Goal: Book appointment/travel/reservation

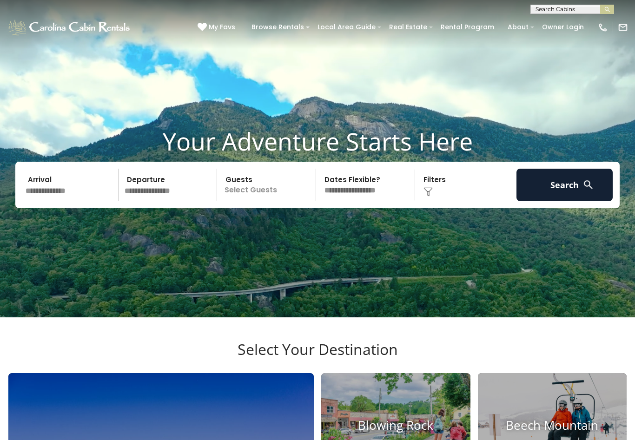
click at [64, 201] on input "text" at bounding box center [70, 185] width 96 height 33
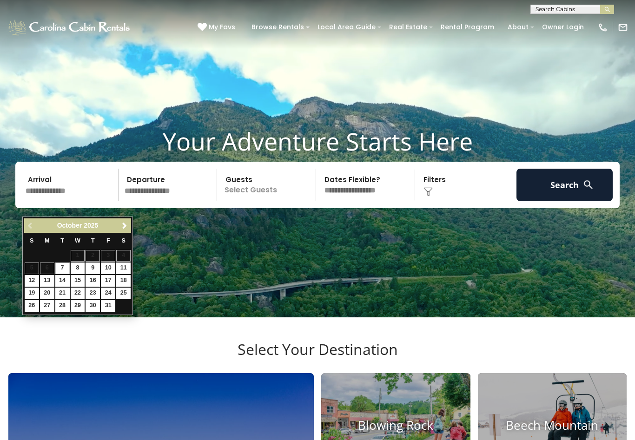
click at [121, 227] on span "Next" at bounding box center [124, 225] width 7 height 7
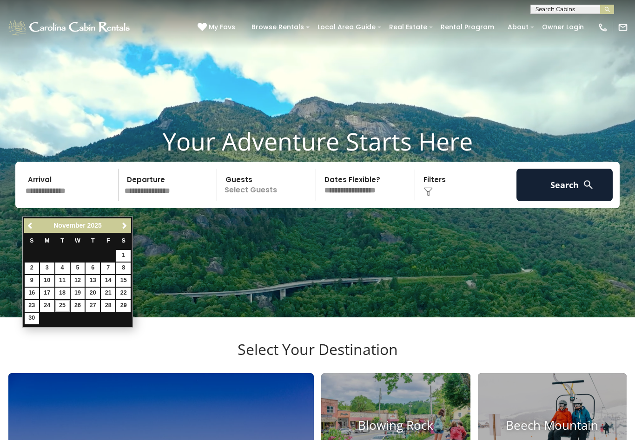
click at [65, 305] on link "25" at bounding box center [62, 306] width 14 height 12
type input "********"
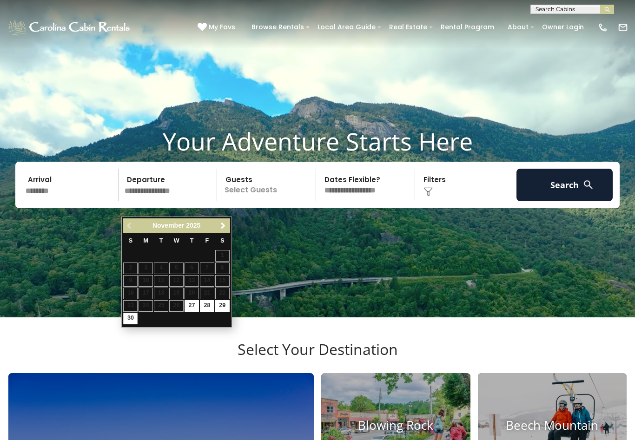
click at [137, 316] on link "30" at bounding box center [130, 319] width 14 height 12
type input "********"
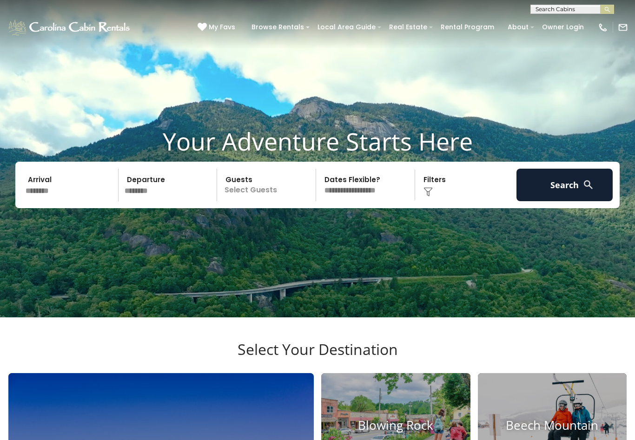
click at [271, 199] on p "Select Guests" at bounding box center [268, 185] width 96 height 33
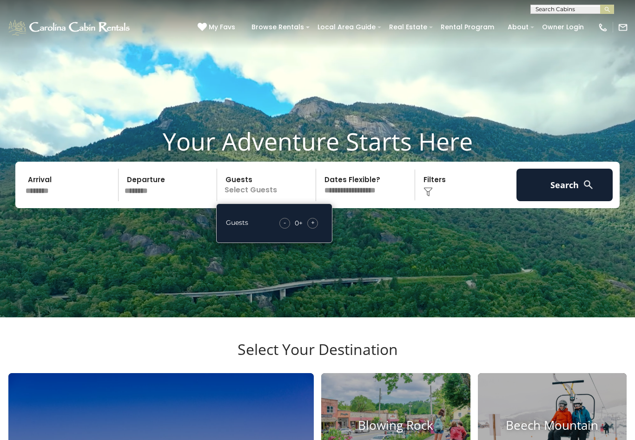
click at [313, 227] on span "+" at bounding box center [313, 222] width 4 height 9
click at [317, 229] on div "+" at bounding box center [312, 223] width 11 height 11
click at [314, 227] on span "+" at bounding box center [313, 222] width 4 height 9
click at [316, 229] on div "+" at bounding box center [312, 223] width 11 height 11
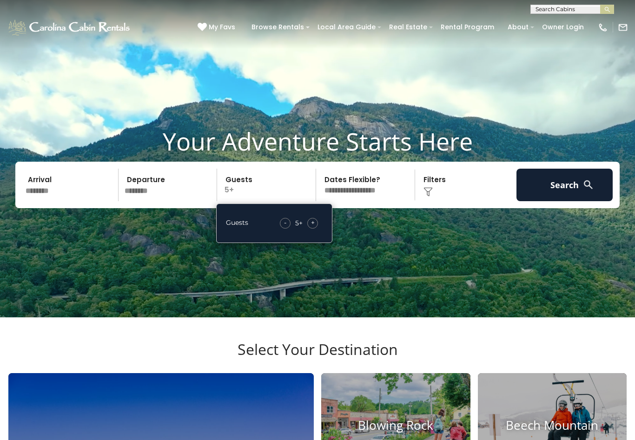
click at [318, 229] on div "+" at bounding box center [312, 223] width 11 height 11
click at [319, 229] on div "- 6 + +" at bounding box center [299, 223] width 48 height 11
click at [316, 229] on div "+" at bounding box center [312, 223] width 11 height 11
click at [313, 227] on span "+" at bounding box center [313, 222] width 4 height 9
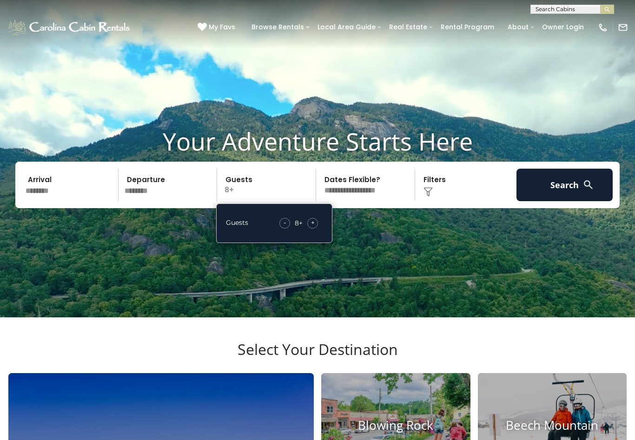
click at [319, 229] on div "- 8 + +" at bounding box center [299, 223] width 48 height 11
click at [316, 229] on div "+" at bounding box center [312, 223] width 11 height 11
click at [433, 201] on div "Click to Choose" at bounding box center [466, 185] width 96 height 33
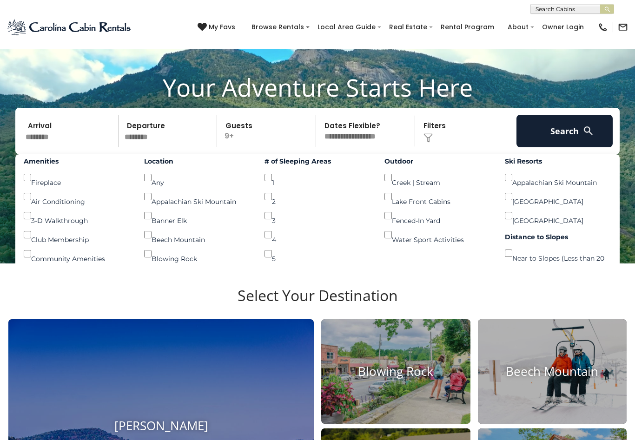
scroll to position [47, 0]
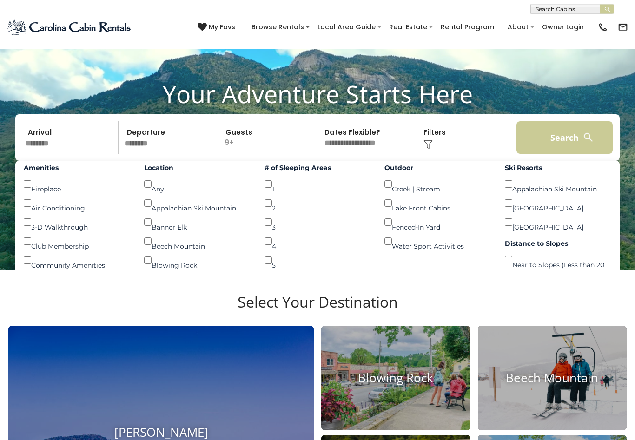
click at [563, 154] on button "Search" at bounding box center [564, 138] width 96 height 33
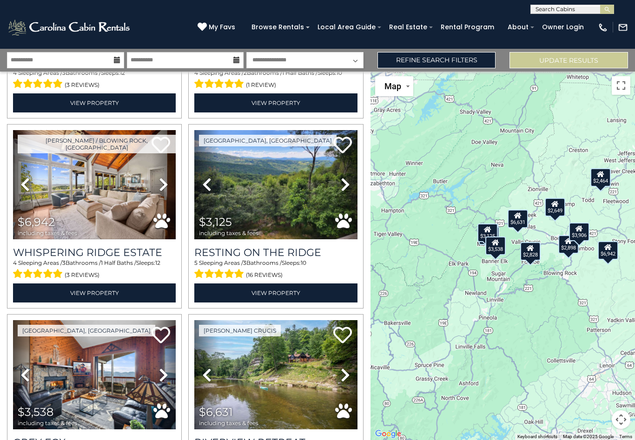
scroll to position [340, 0]
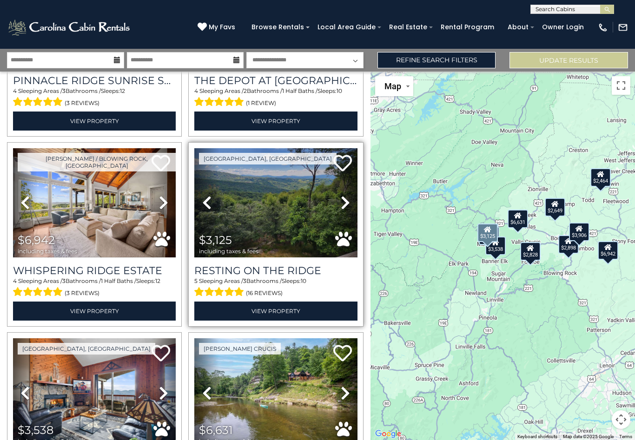
click at [294, 219] on img at bounding box center [275, 202] width 163 height 109
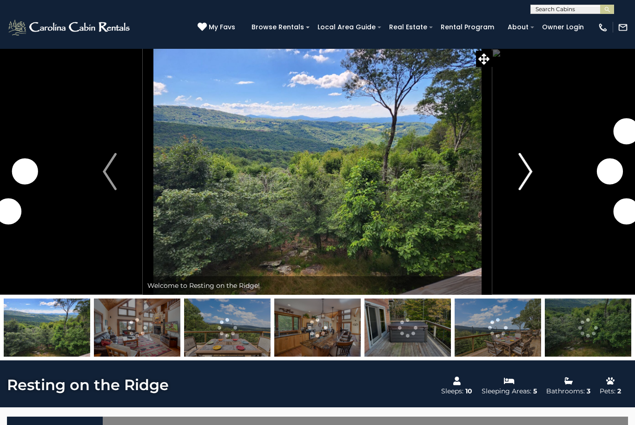
click at [528, 172] on img "Next" at bounding box center [525, 171] width 14 height 37
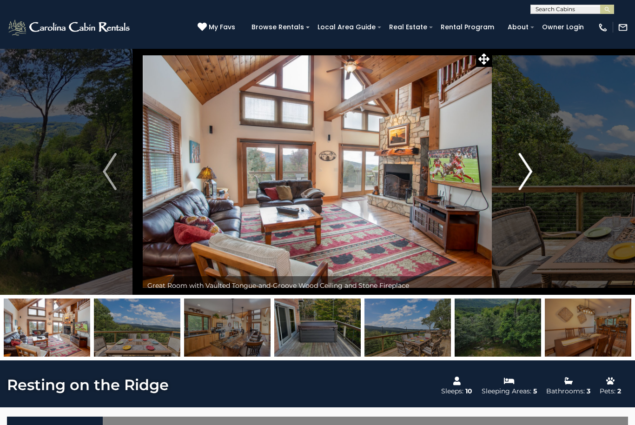
click at [510, 178] on button "Next" at bounding box center [525, 171] width 66 height 246
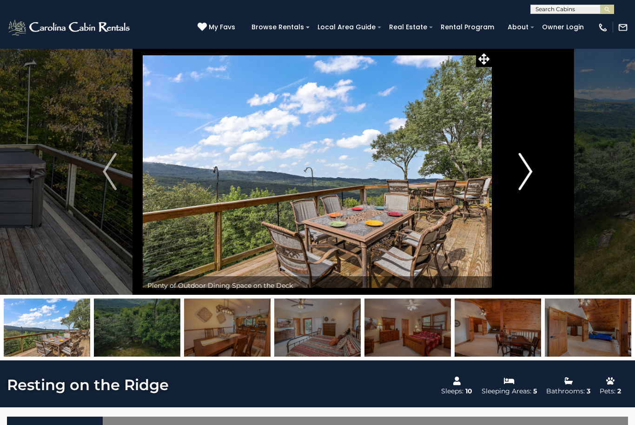
click at [523, 182] on img "Next" at bounding box center [525, 171] width 14 height 37
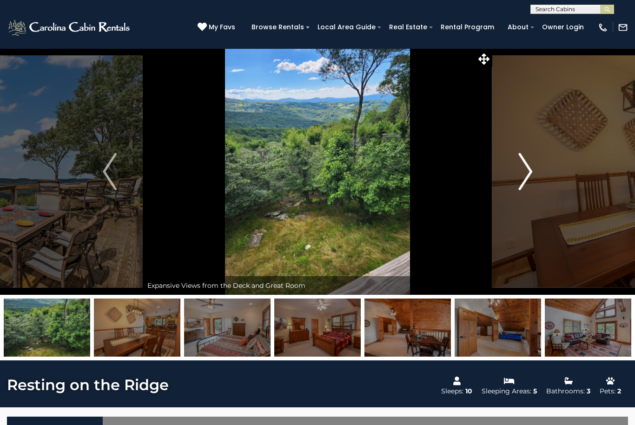
click at [524, 176] on img "Next" at bounding box center [525, 171] width 14 height 37
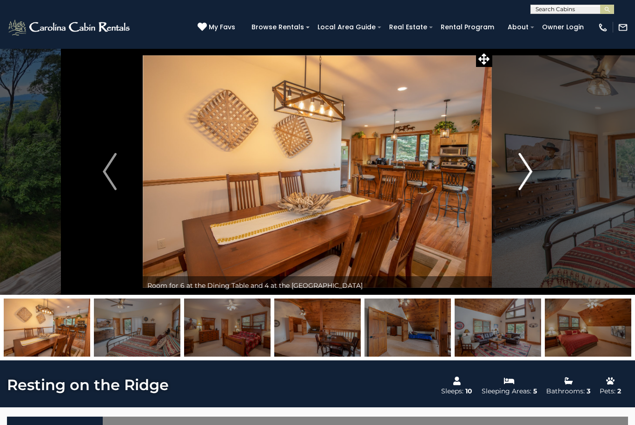
click at [534, 171] on button "Next" at bounding box center [525, 171] width 66 height 246
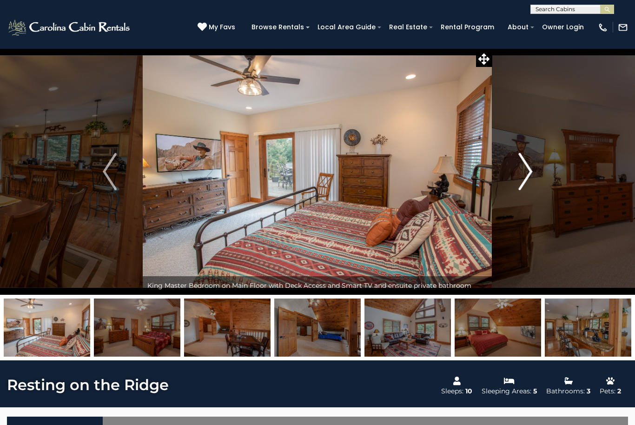
click at [530, 171] on img "Next" at bounding box center [525, 171] width 14 height 37
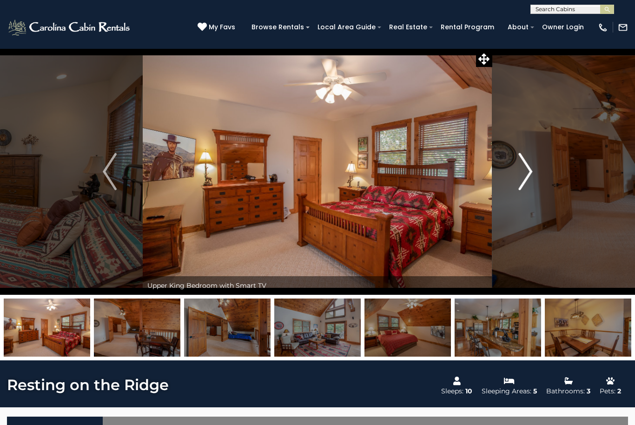
click at [527, 172] on img "Next" at bounding box center [525, 171] width 14 height 37
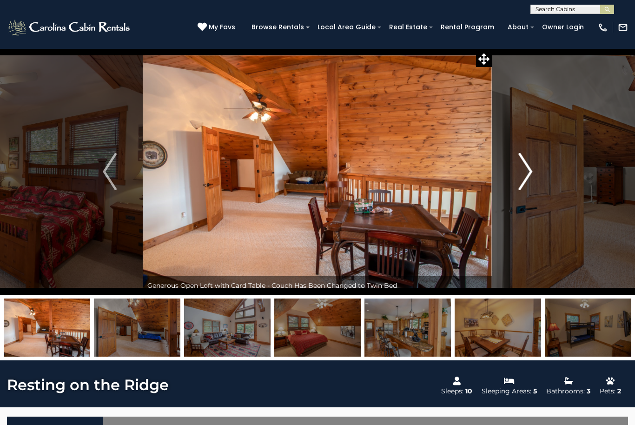
click at [517, 177] on button "Next" at bounding box center [525, 171] width 66 height 246
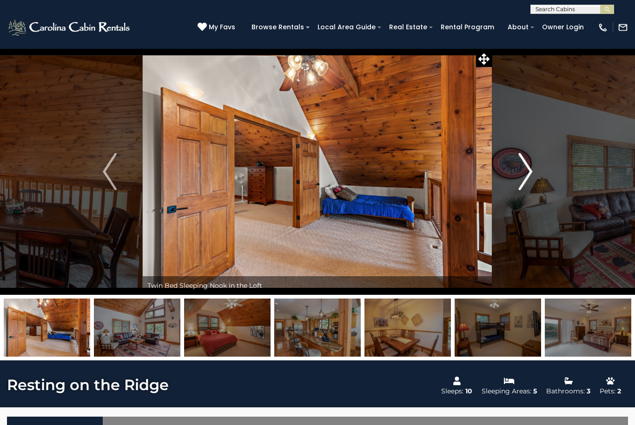
click at [519, 179] on img "Next" at bounding box center [525, 171] width 14 height 37
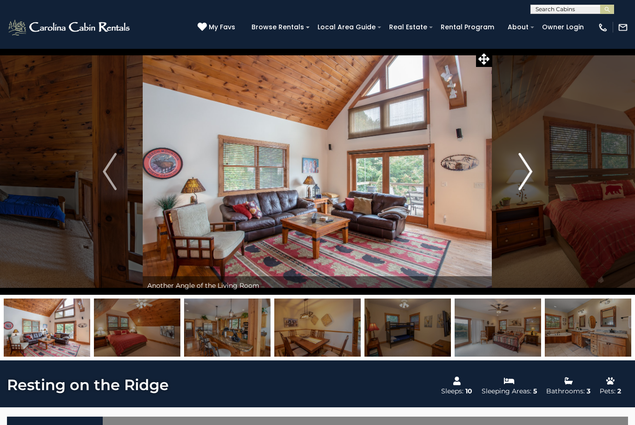
click at [520, 174] on img "Next" at bounding box center [525, 171] width 14 height 37
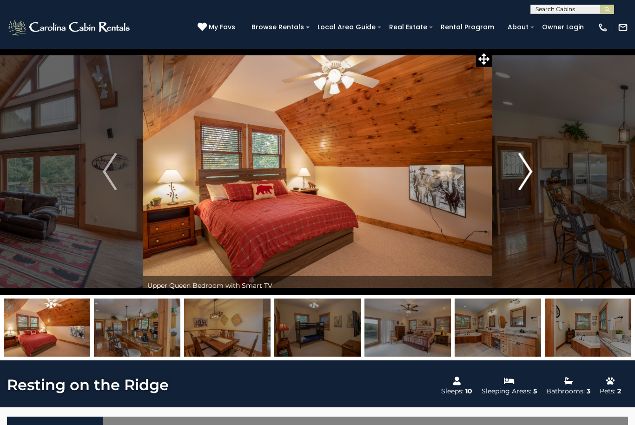
click at [521, 176] on img "Next" at bounding box center [525, 171] width 14 height 37
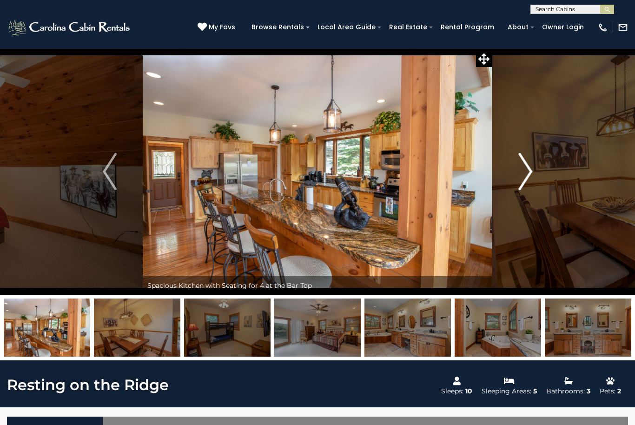
click at [521, 180] on img "Next" at bounding box center [525, 171] width 14 height 37
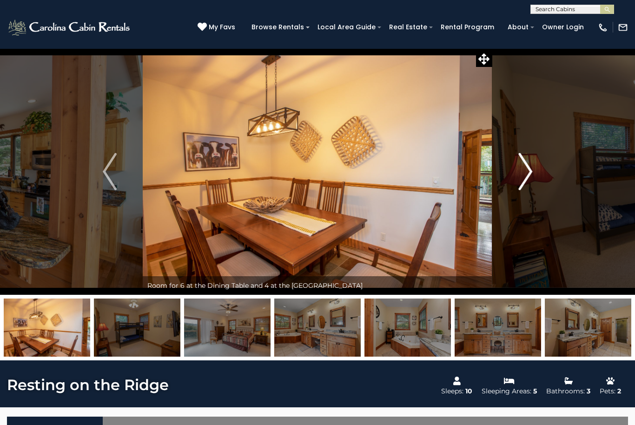
click at [519, 179] on img "Next" at bounding box center [525, 171] width 14 height 37
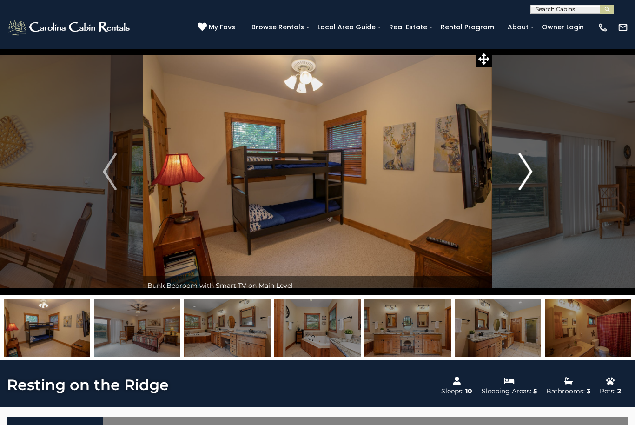
click at [516, 179] on button "Next" at bounding box center [525, 171] width 66 height 246
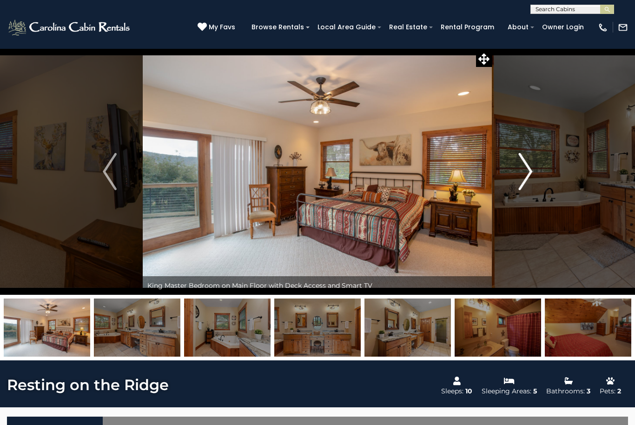
click at [513, 181] on button "Next" at bounding box center [525, 171] width 66 height 246
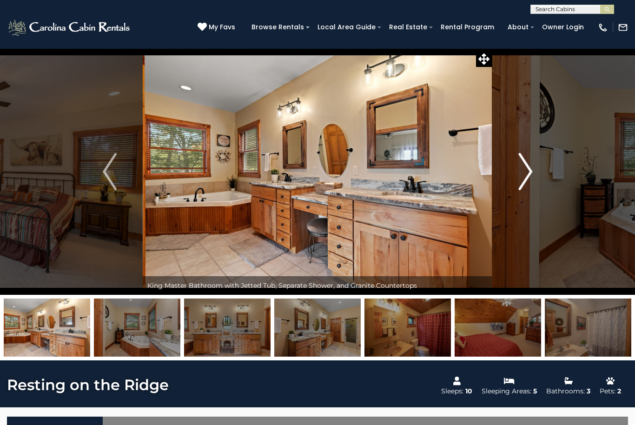
click at [519, 179] on img "Next" at bounding box center [525, 171] width 14 height 37
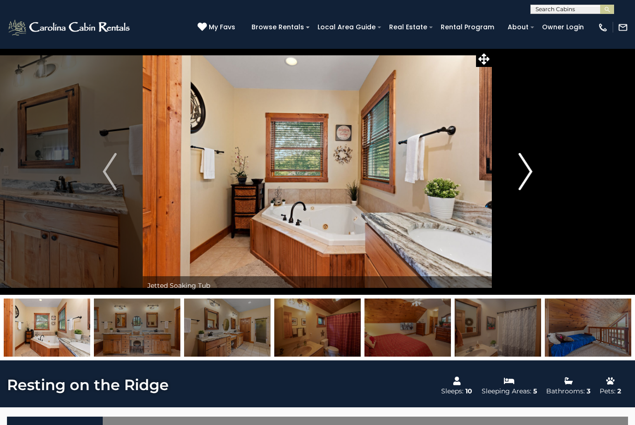
click at [517, 181] on button "Next" at bounding box center [525, 171] width 66 height 246
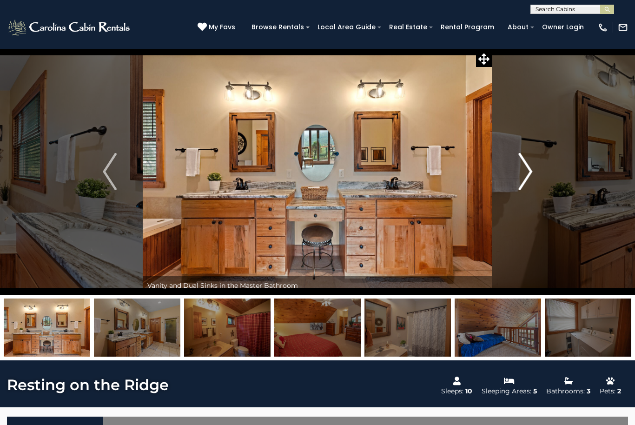
click at [516, 179] on button "Next" at bounding box center [525, 171] width 66 height 246
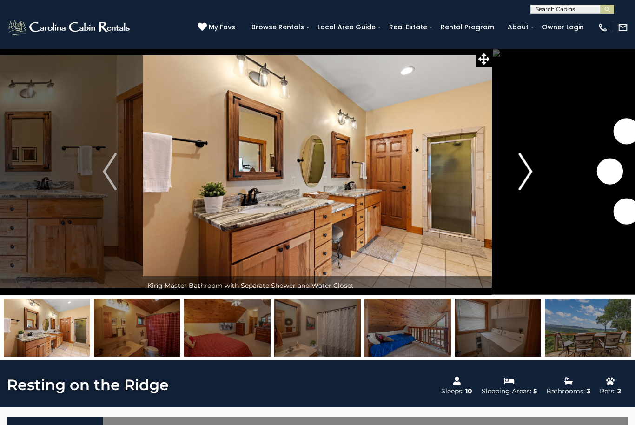
click at [515, 174] on button "Next" at bounding box center [525, 171] width 66 height 246
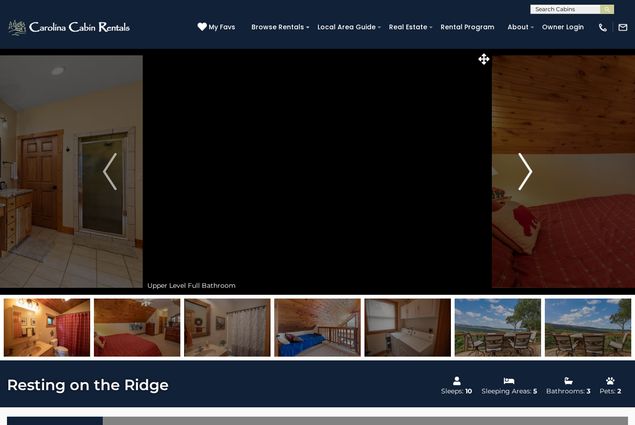
click at [516, 173] on button "Next" at bounding box center [525, 171] width 66 height 246
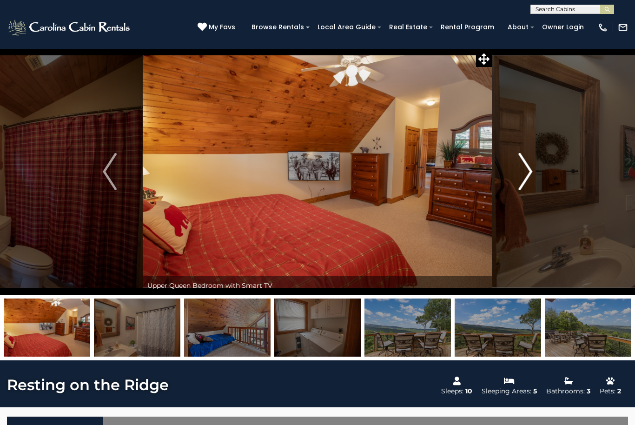
click at [516, 177] on button "Next" at bounding box center [525, 171] width 66 height 246
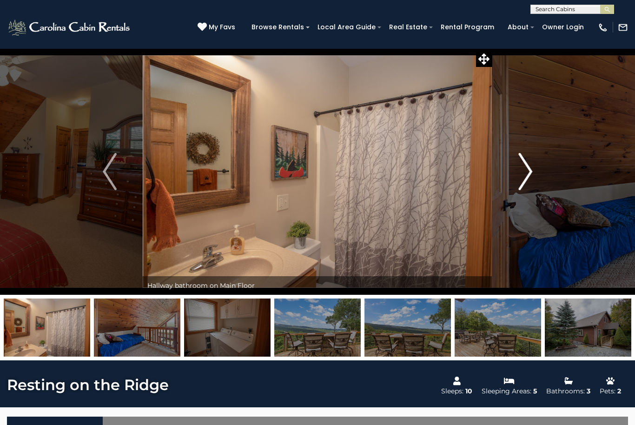
click at [517, 178] on button "Next" at bounding box center [525, 171] width 66 height 246
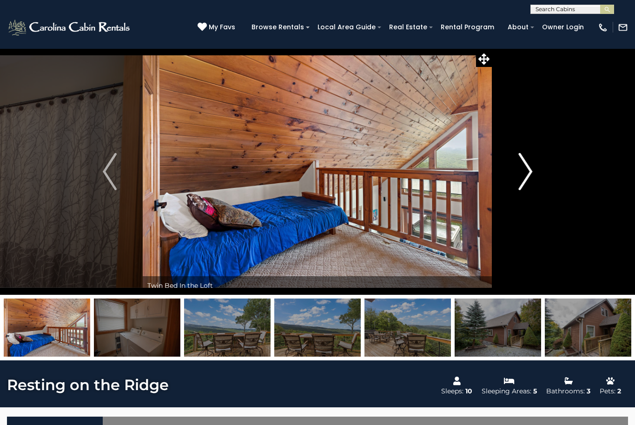
click at [518, 174] on img "Next" at bounding box center [525, 171] width 14 height 37
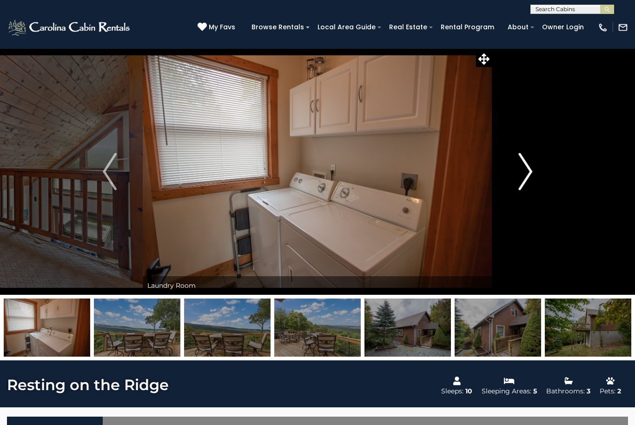
click at [517, 173] on button "Next" at bounding box center [525, 171] width 66 height 246
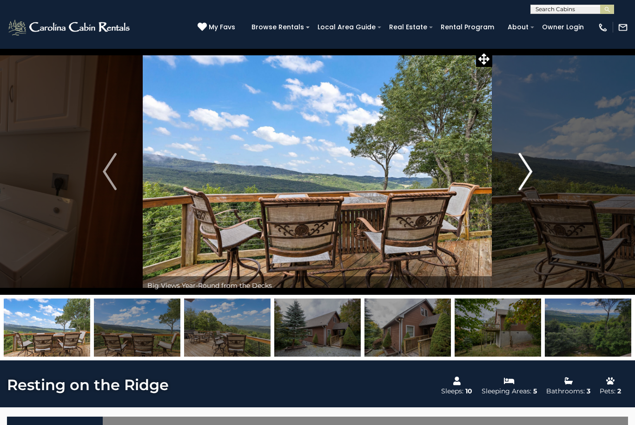
click at [522, 176] on img "Next" at bounding box center [525, 171] width 14 height 37
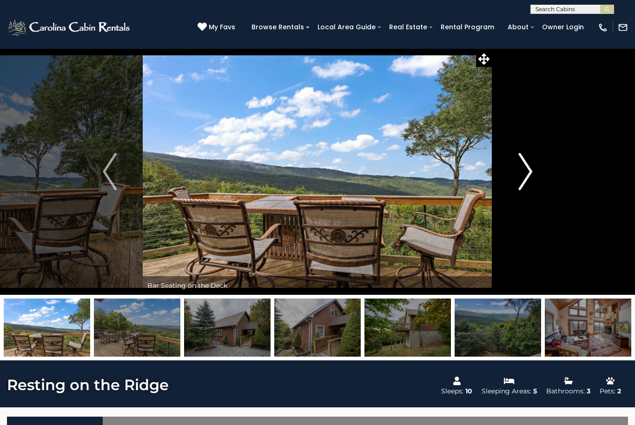
click at [523, 176] on img "Next" at bounding box center [525, 171] width 14 height 37
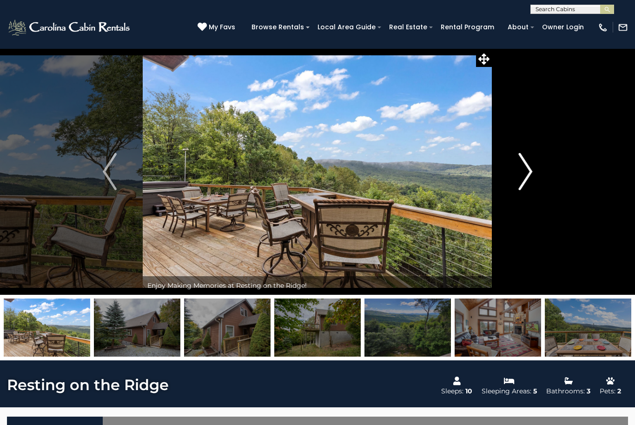
click at [519, 175] on img "Next" at bounding box center [525, 171] width 14 height 37
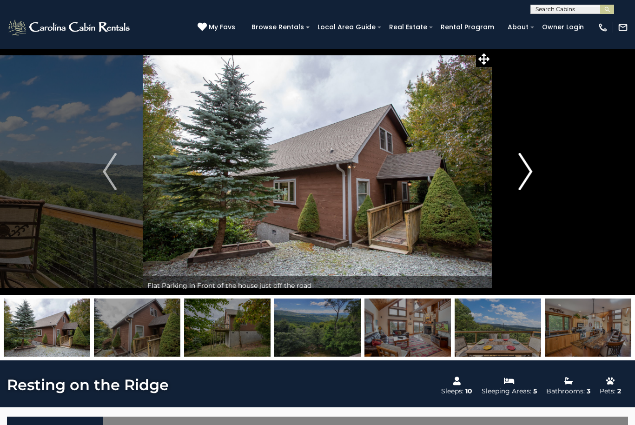
click at [515, 170] on button "Next" at bounding box center [525, 171] width 66 height 246
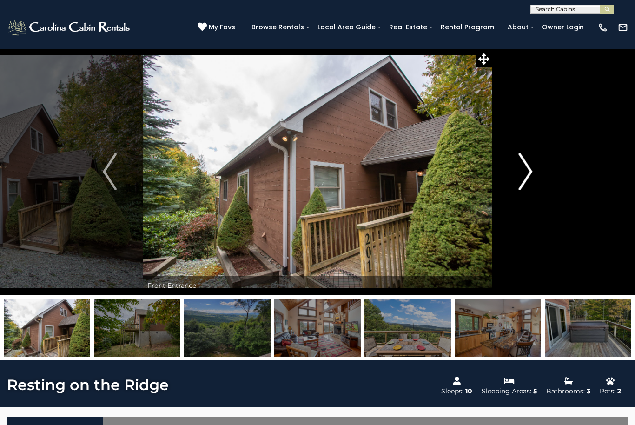
click at [521, 171] on img "Next" at bounding box center [525, 171] width 14 height 37
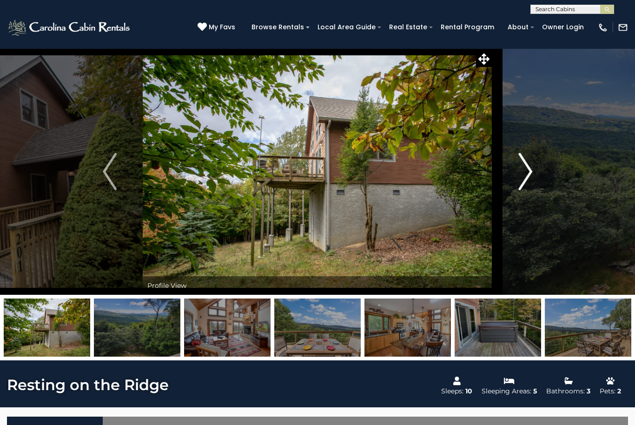
click at [518, 175] on button "Next" at bounding box center [525, 171] width 66 height 246
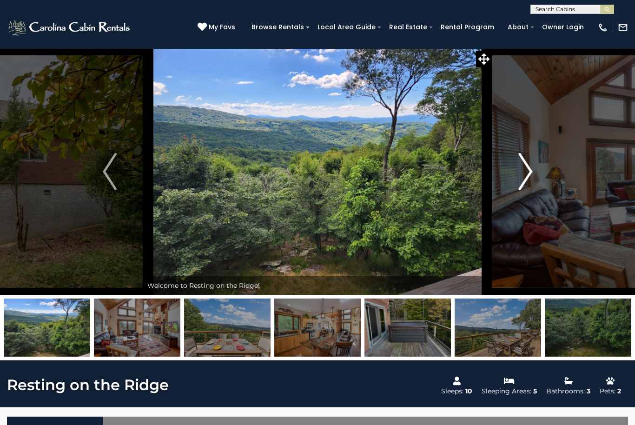
click at [521, 174] on img "Next" at bounding box center [525, 171] width 14 height 37
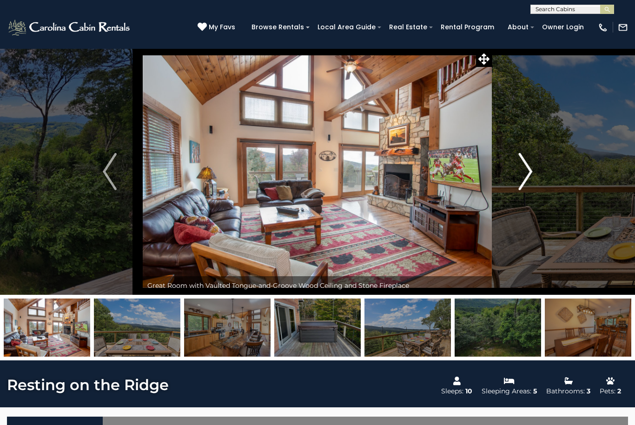
click at [518, 172] on img "Next" at bounding box center [525, 171] width 14 height 37
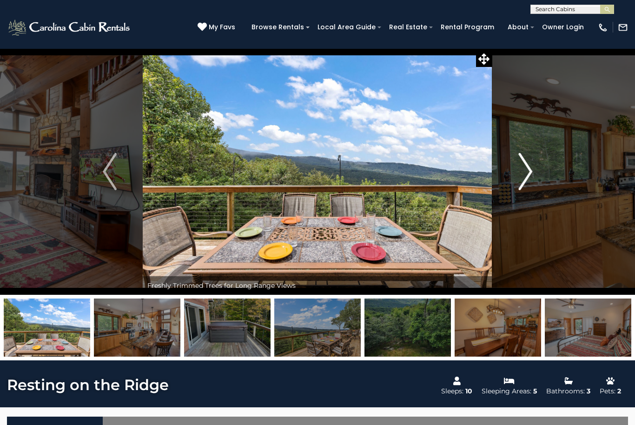
click at [517, 174] on button "Next" at bounding box center [525, 171] width 66 height 246
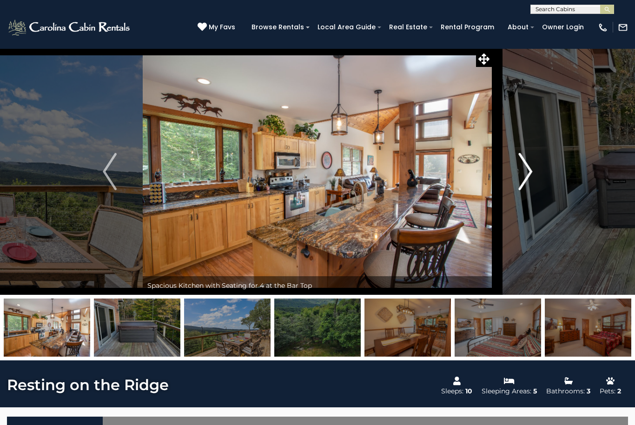
click at [517, 173] on button "Next" at bounding box center [525, 171] width 66 height 246
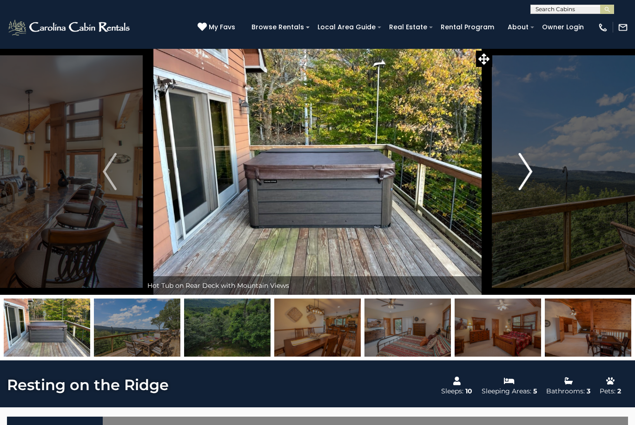
click at [517, 175] on button "Next" at bounding box center [525, 171] width 66 height 246
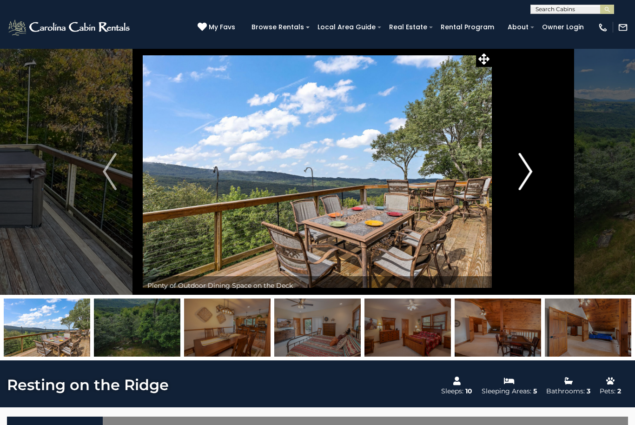
click at [516, 177] on button "Next" at bounding box center [525, 171] width 66 height 246
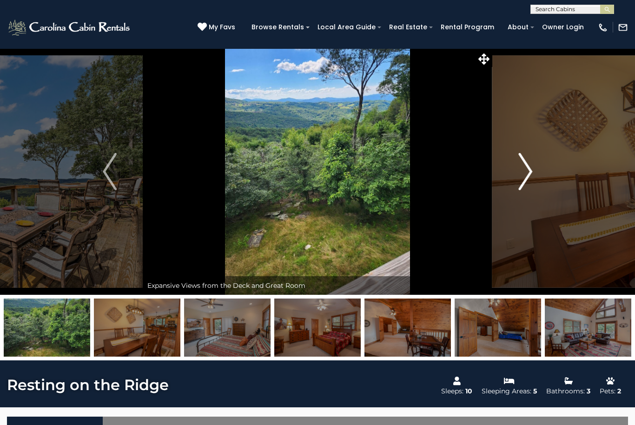
click at [515, 178] on button "Next" at bounding box center [525, 171] width 66 height 246
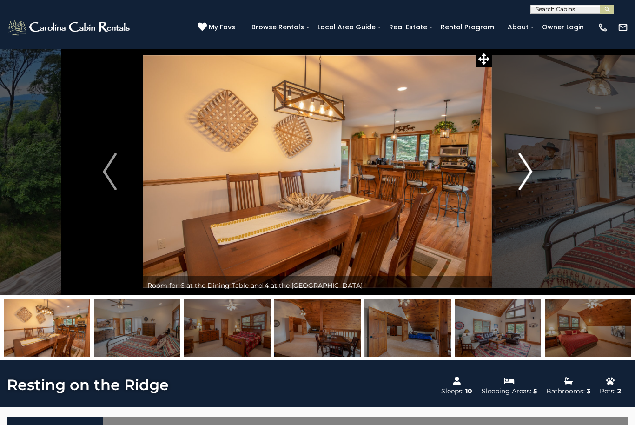
click at [517, 176] on button "Next" at bounding box center [525, 171] width 66 height 246
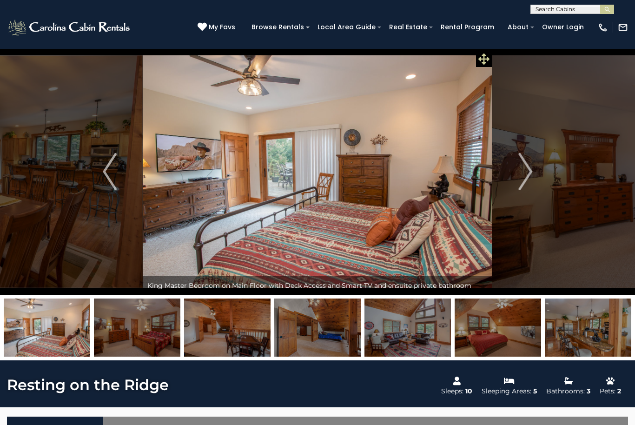
click at [482, 62] on icon at bounding box center [483, 58] width 11 height 11
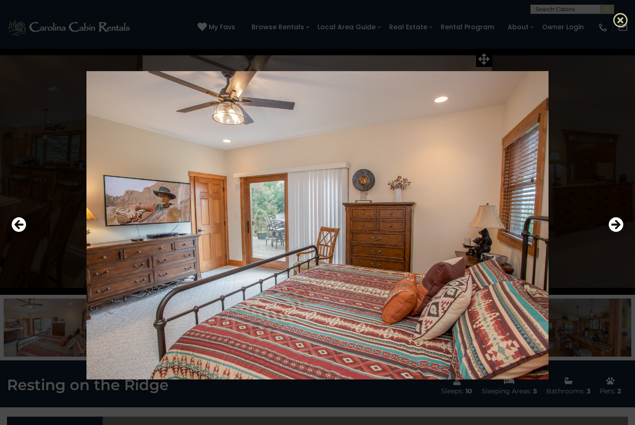
click at [623, 21] on icon at bounding box center [620, 20] width 15 height 15
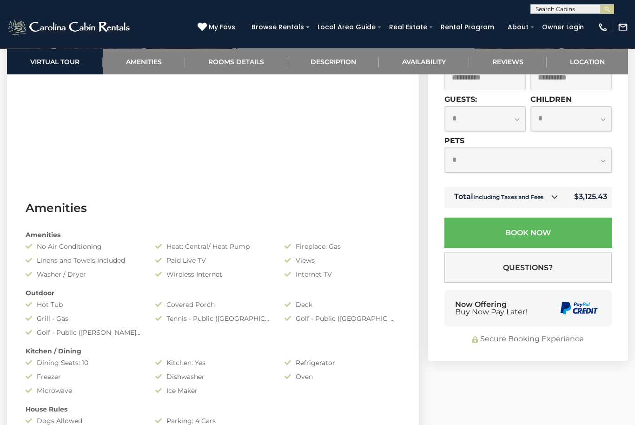
scroll to position [549, 0]
click at [557, 172] on select "**********" at bounding box center [528, 160] width 166 height 25
select select "*"
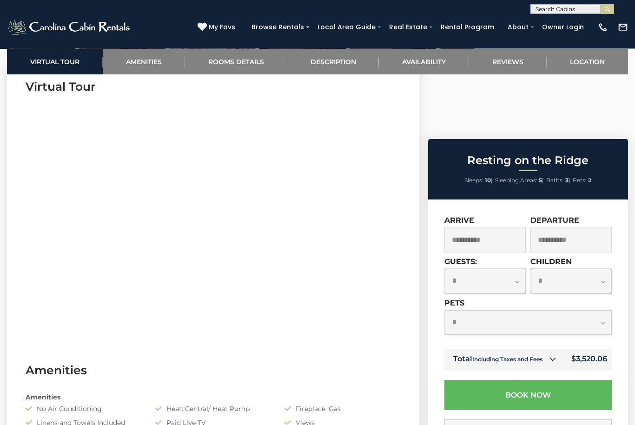
scroll to position [383, 0]
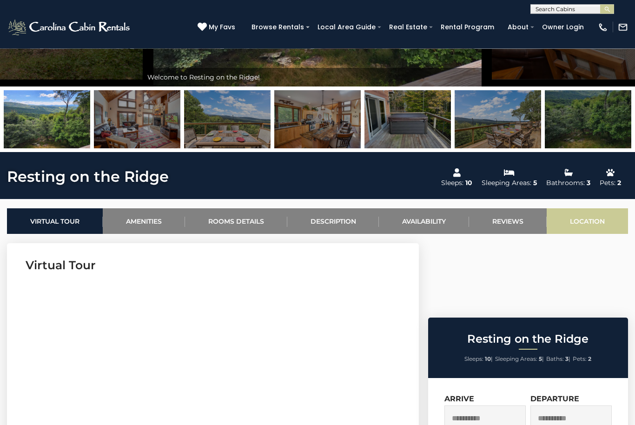
click at [601, 220] on link "Location" at bounding box center [587, 222] width 81 height 26
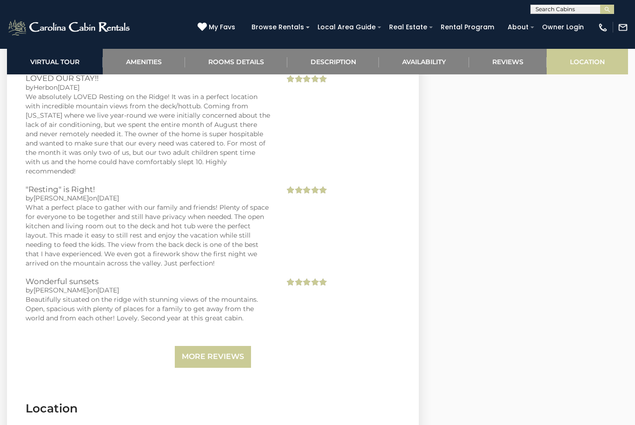
scroll to position [2328, 0]
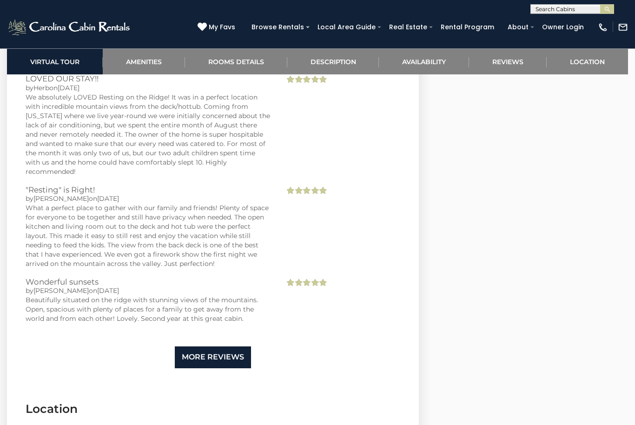
click at [250, 347] on link "More Reviews" at bounding box center [213, 358] width 76 height 22
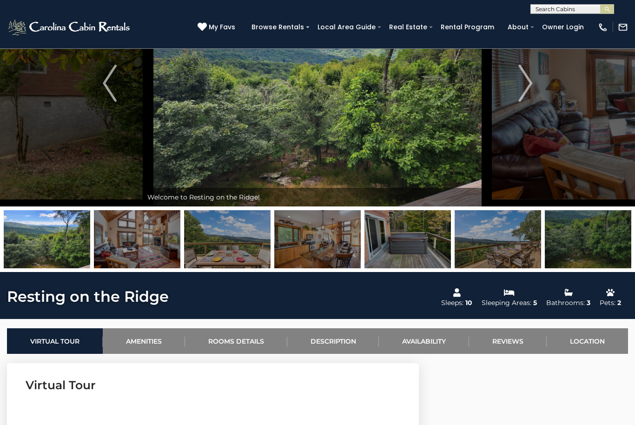
scroll to position [0, 0]
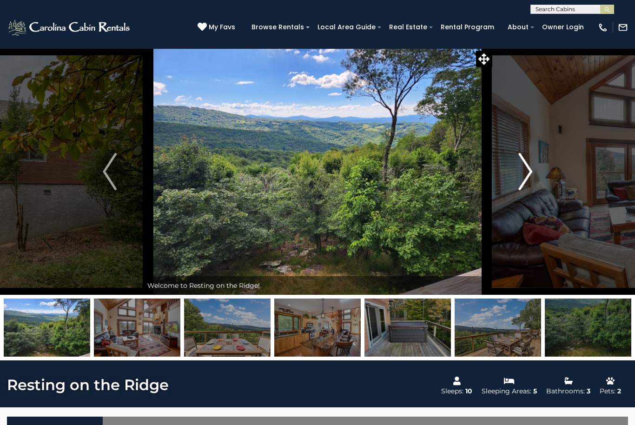
click at [519, 174] on img "Next" at bounding box center [525, 171] width 14 height 37
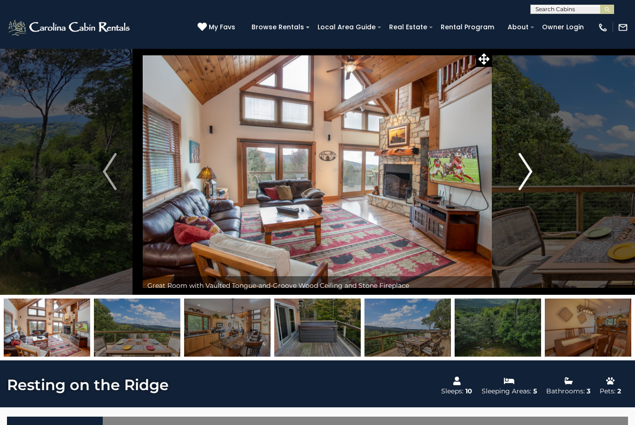
click at [524, 172] on img "Next" at bounding box center [525, 171] width 14 height 37
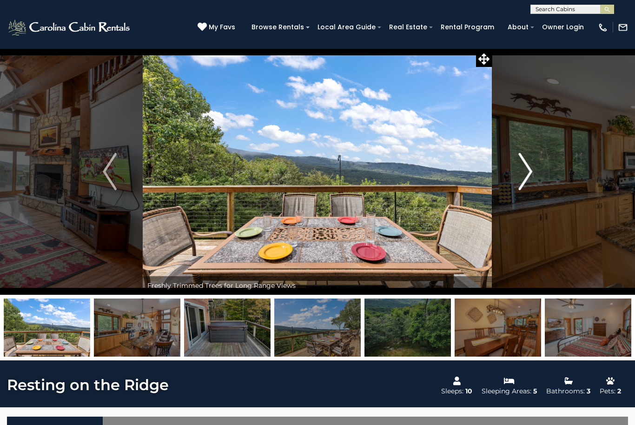
click at [524, 172] on img "Next" at bounding box center [525, 171] width 14 height 37
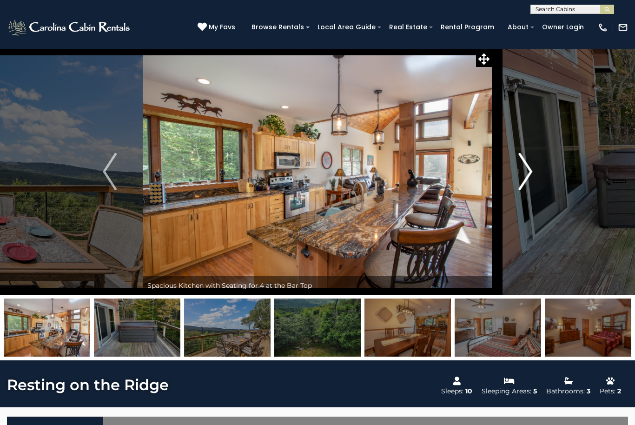
click at [523, 172] on img "Next" at bounding box center [525, 171] width 14 height 37
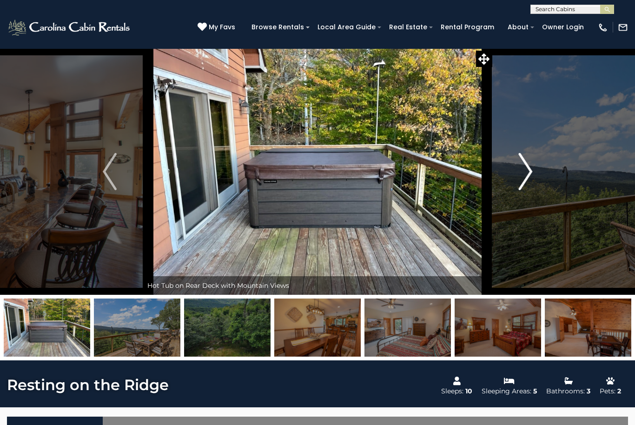
click at [523, 173] on img "Next" at bounding box center [525, 171] width 14 height 37
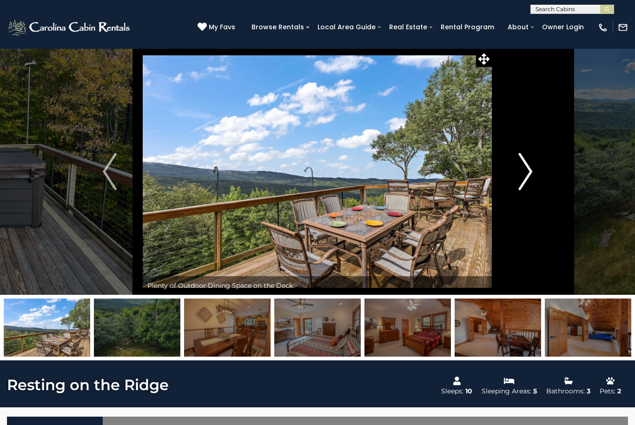
click at [522, 174] on img "Next" at bounding box center [525, 171] width 14 height 37
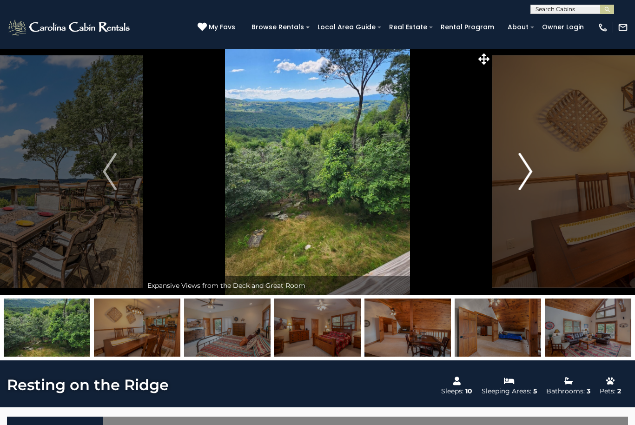
click at [523, 173] on img "Next" at bounding box center [525, 171] width 14 height 37
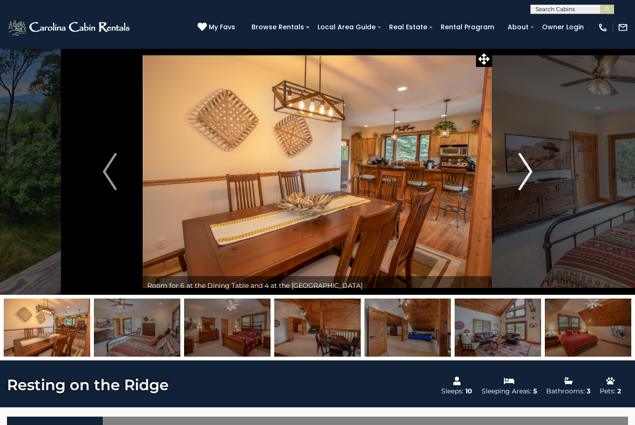
click at [523, 172] on img "Next" at bounding box center [525, 171] width 14 height 37
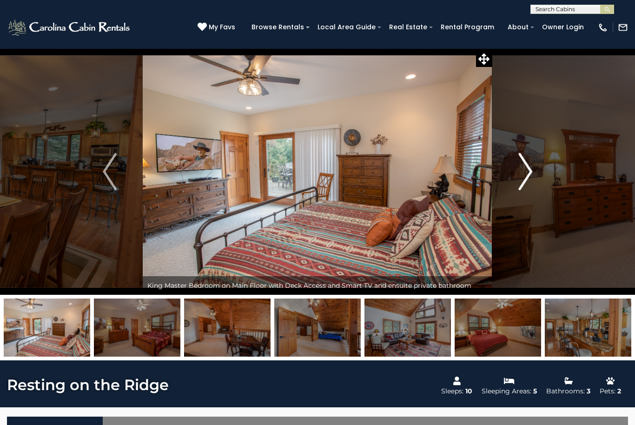
click at [521, 174] on img "Next" at bounding box center [525, 171] width 14 height 37
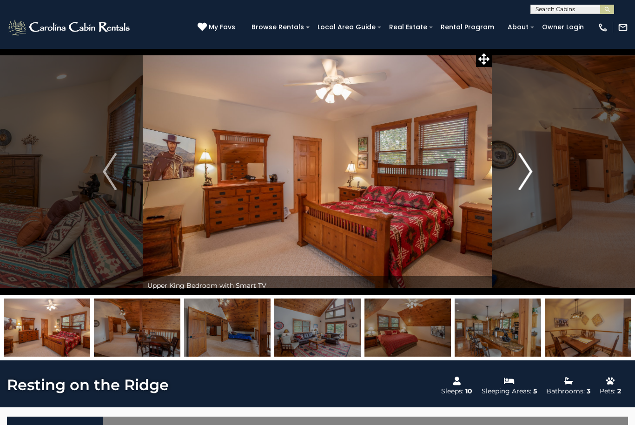
click at [522, 174] on img "Next" at bounding box center [525, 171] width 14 height 37
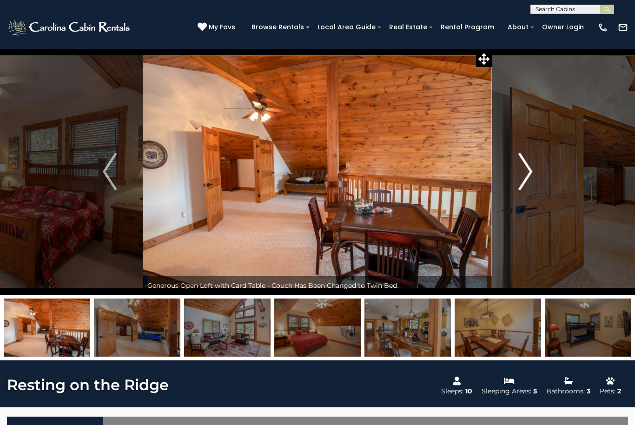
click at [522, 173] on img "Next" at bounding box center [525, 171] width 14 height 37
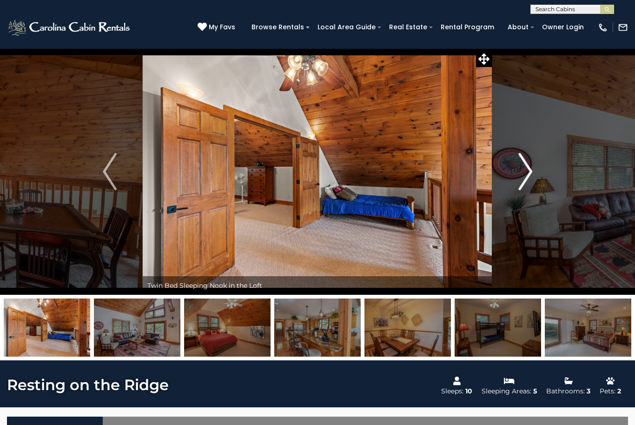
click at [522, 173] on img "Next" at bounding box center [525, 171] width 14 height 37
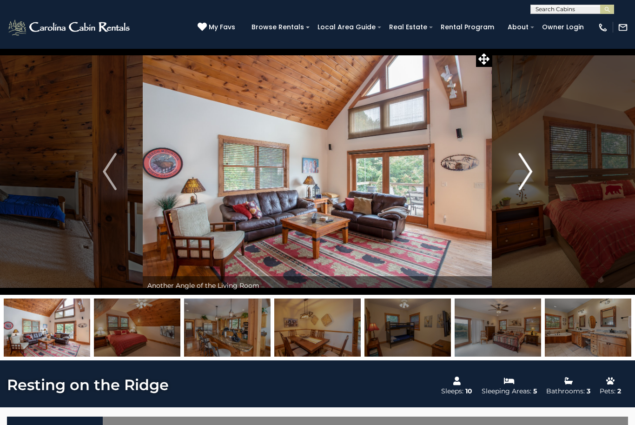
click at [522, 170] on img "Next" at bounding box center [525, 171] width 14 height 37
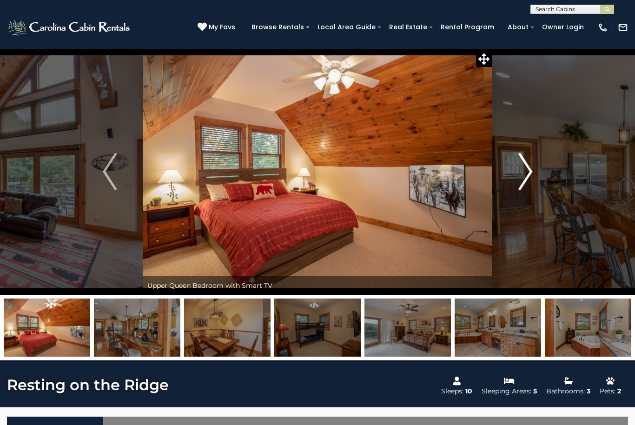
click at [521, 171] on img "Next" at bounding box center [525, 171] width 14 height 37
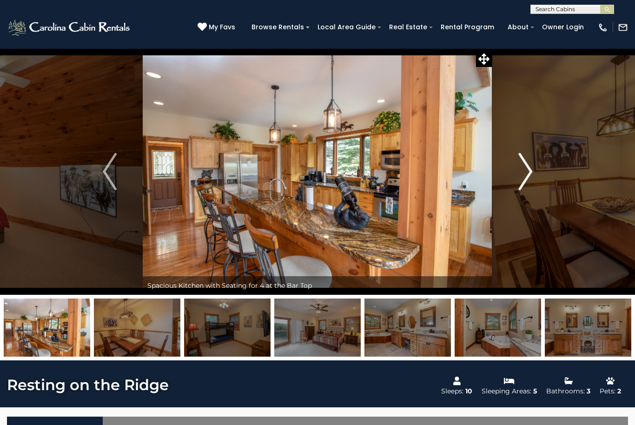
click at [521, 170] on img "Next" at bounding box center [525, 171] width 14 height 37
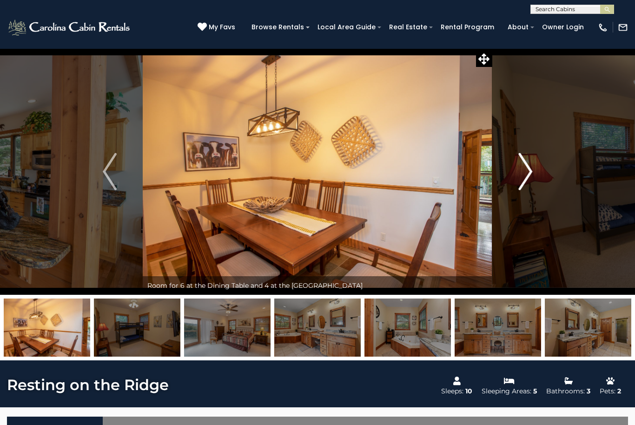
click at [521, 169] on img "Next" at bounding box center [525, 171] width 14 height 37
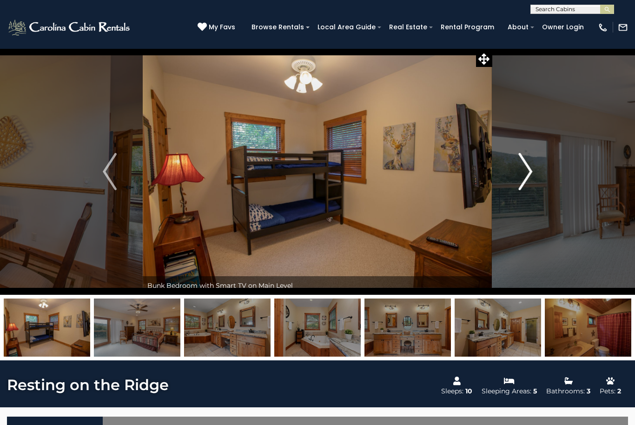
click at [521, 168] on img "Next" at bounding box center [525, 171] width 14 height 37
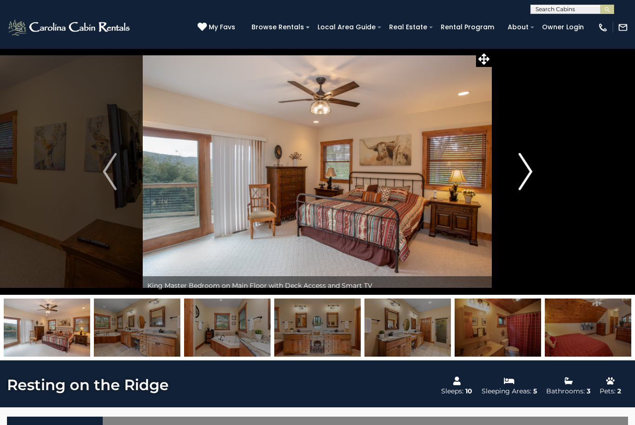
click at [521, 170] on img "Next" at bounding box center [525, 171] width 14 height 37
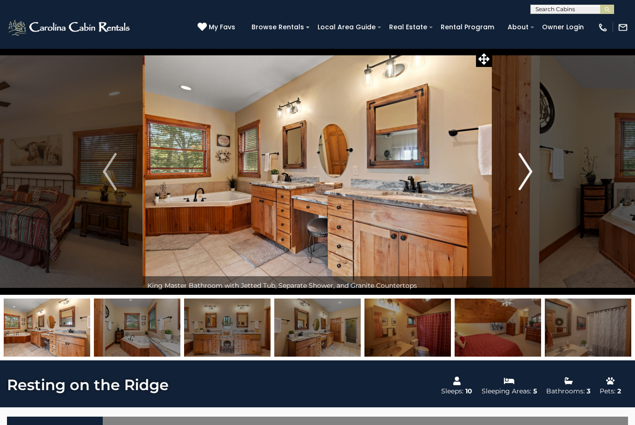
click at [521, 169] on img "Next" at bounding box center [525, 171] width 14 height 37
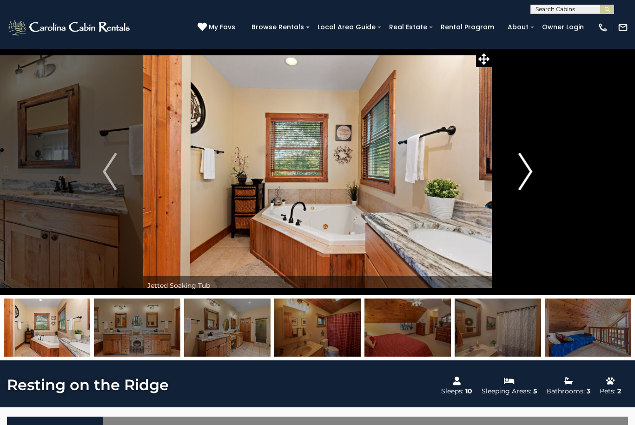
click at [521, 168] on img "Next" at bounding box center [525, 171] width 14 height 37
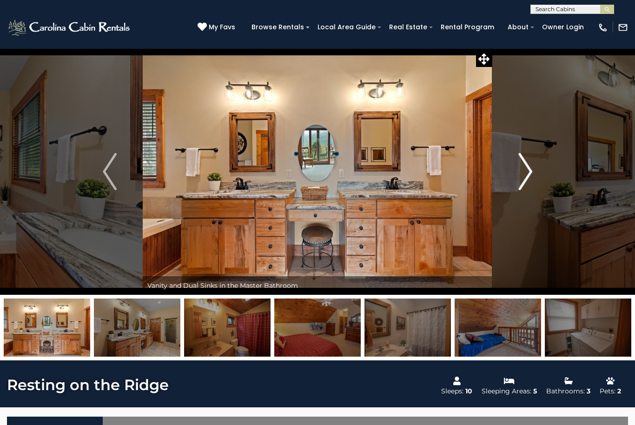
click at [521, 169] on img "Next" at bounding box center [525, 171] width 14 height 37
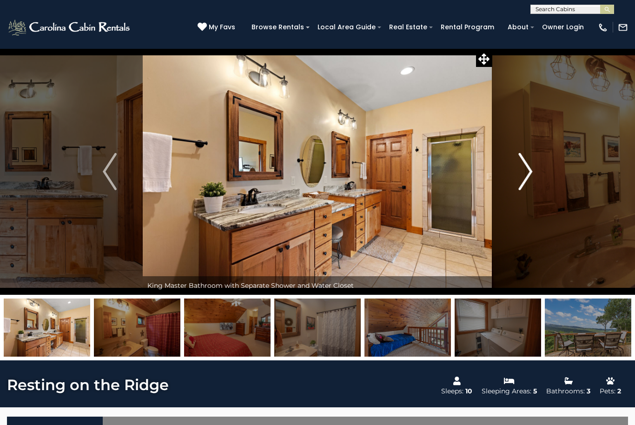
click at [521, 169] on img "Next" at bounding box center [525, 171] width 14 height 37
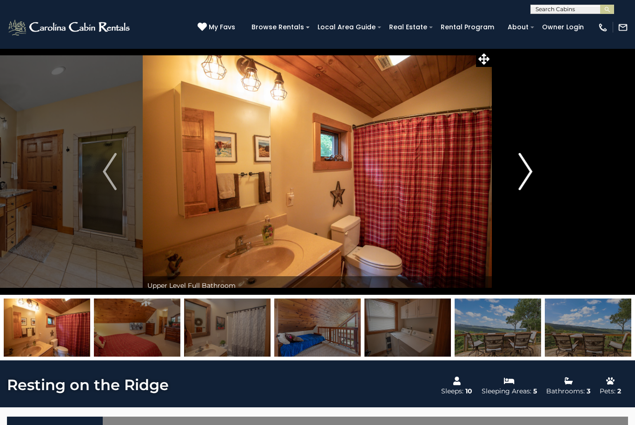
click at [521, 170] on img "Next" at bounding box center [525, 171] width 14 height 37
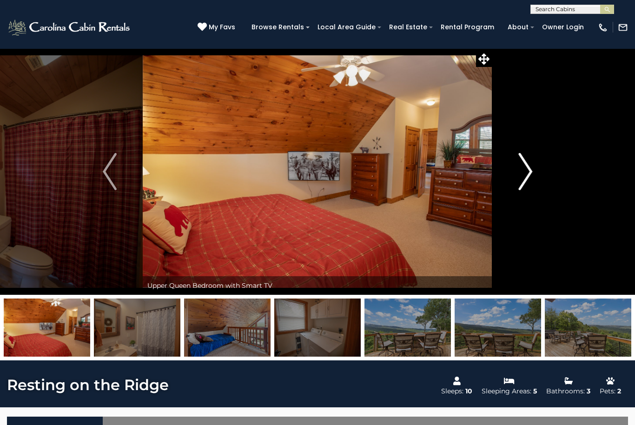
click at [521, 170] on img "Next" at bounding box center [525, 171] width 14 height 37
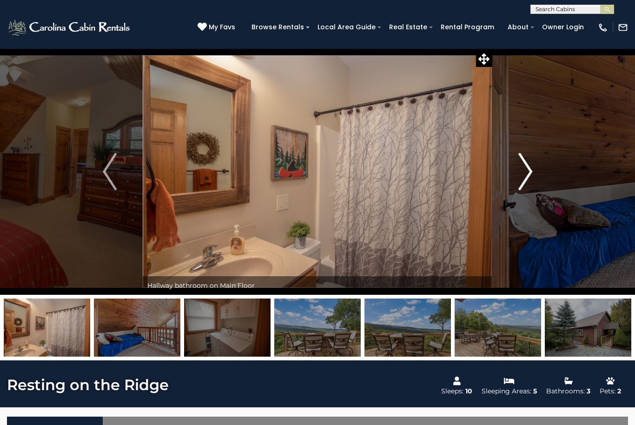
click at [521, 169] on img "Next" at bounding box center [525, 171] width 14 height 37
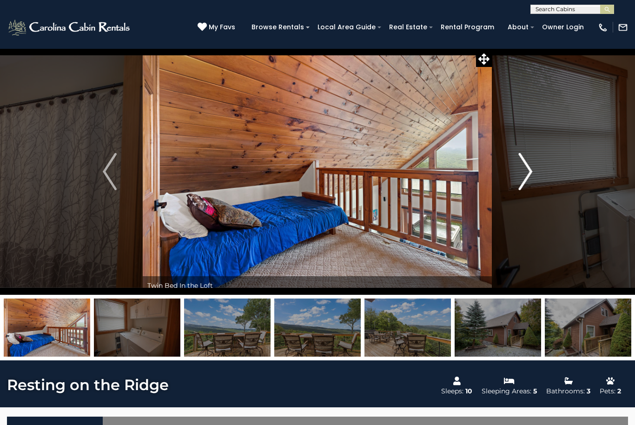
click at [521, 168] on img "Next" at bounding box center [525, 171] width 14 height 37
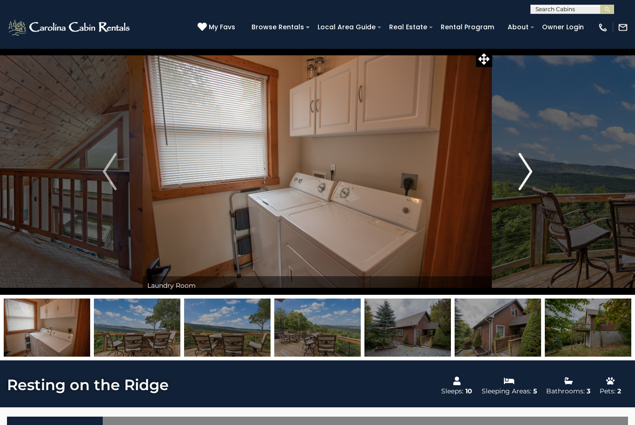
click at [521, 169] on img "Next" at bounding box center [525, 171] width 14 height 37
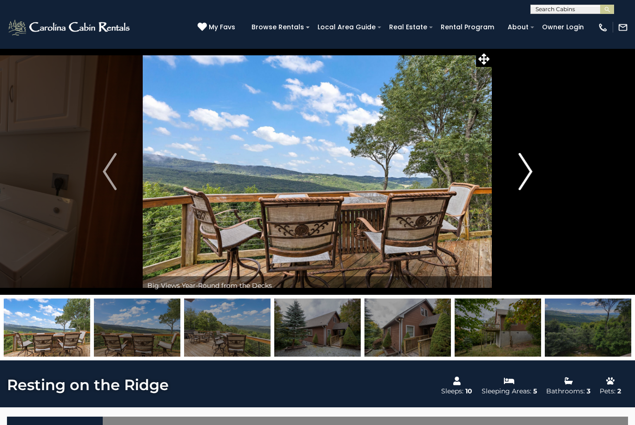
click at [521, 169] on img "Next" at bounding box center [525, 171] width 14 height 37
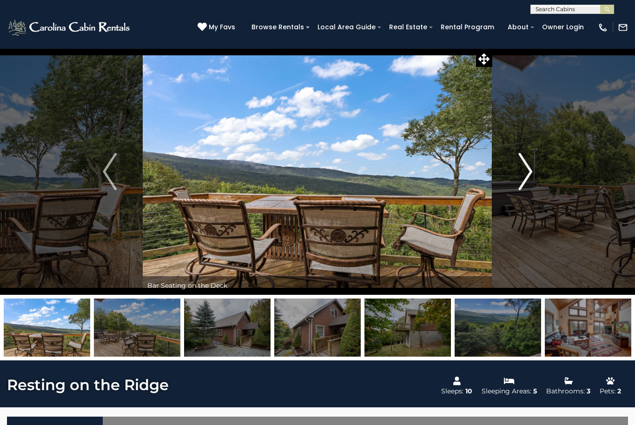
click at [521, 169] on img "Next" at bounding box center [525, 171] width 14 height 37
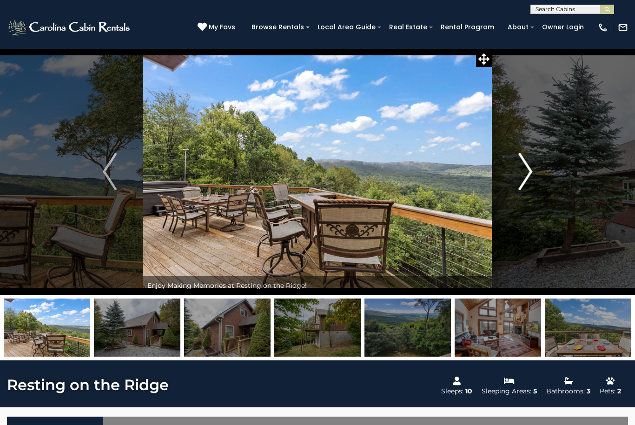
click at [521, 169] on img "Next" at bounding box center [525, 171] width 14 height 37
